Goal: Task Accomplishment & Management: Use online tool/utility

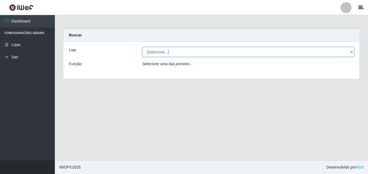
click at [149, 54] on select "[Selecione...] Ajubá Mercado" at bounding box center [248, 52] width 212 height 10
select select "402"
click at [142, 47] on select "[Selecione...] Ajubá Mercado" at bounding box center [248, 52] width 212 height 10
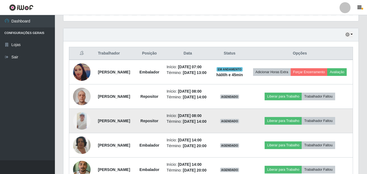
scroll to position [180, 0]
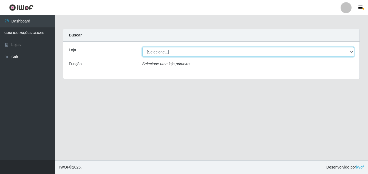
click at [156, 53] on select "[Selecione...] Ajubá Mercado" at bounding box center [248, 52] width 212 height 10
select select "402"
click at [142, 47] on select "[Selecione...] Ajubá Mercado" at bounding box center [248, 52] width 212 height 10
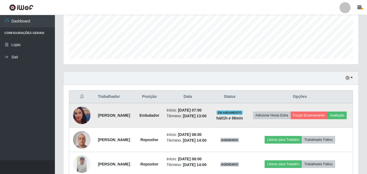
scroll to position [165, 0]
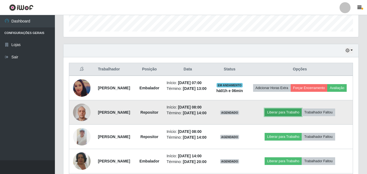
click at [289, 116] on button "Liberar para Trabalho" at bounding box center [282, 113] width 37 height 8
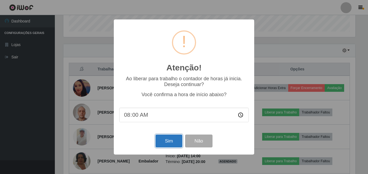
click at [165, 139] on button "Sim" at bounding box center [169, 141] width 27 height 13
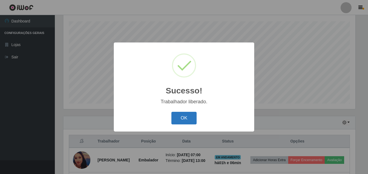
click at [191, 119] on button "OK" at bounding box center [184, 118] width 26 height 13
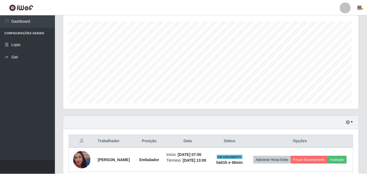
scroll to position [114, 295]
